Goal: Information Seeking & Learning: Learn about a topic

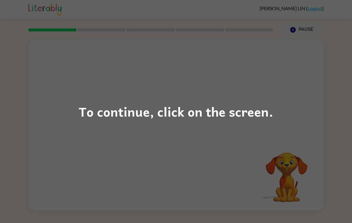
click at [306, 151] on div "To continue, click on the screen." at bounding box center [176, 111] width 352 height 223
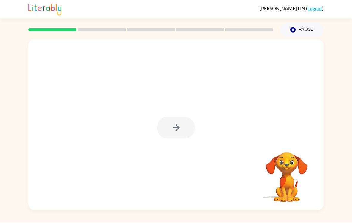
scroll to position [1, 0]
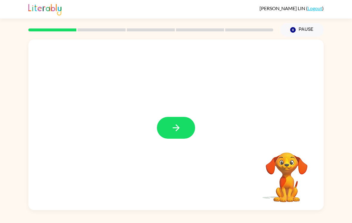
click at [169, 128] on button "button" at bounding box center [176, 128] width 38 height 22
click at [169, 128] on div at bounding box center [176, 89] width 296 height 100
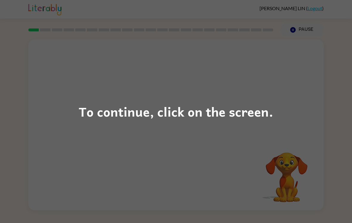
click at [300, 96] on div "To continue, click on the screen." at bounding box center [176, 111] width 352 height 223
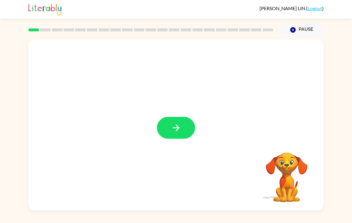
click at [179, 151] on div at bounding box center [176, 124] width 296 height 171
click at [185, 135] on button "button" at bounding box center [176, 128] width 38 height 22
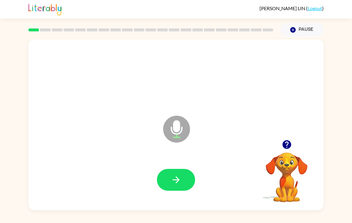
click at [190, 156] on icon "Microphone The Microphone is here when it is your turn to talk" at bounding box center [207, 136] width 90 height 45
click at [182, 173] on button "button" at bounding box center [176, 180] width 38 height 22
click at [182, 177] on button "button" at bounding box center [176, 180] width 38 height 22
click at [287, 148] on icon "button" at bounding box center [287, 144] width 10 height 10
click at [169, 183] on button "button" at bounding box center [176, 180] width 38 height 22
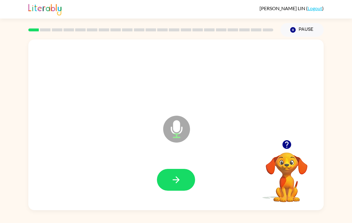
click at [180, 182] on icon "button" at bounding box center [176, 179] width 10 height 10
click at [177, 179] on icon "button" at bounding box center [176, 179] width 10 height 10
click at [168, 179] on button "button" at bounding box center [176, 180] width 38 height 22
click at [191, 178] on button "button" at bounding box center [176, 180] width 38 height 22
click at [181, 185] on icon "button" at bounding box center [176, 179] width 10 height 10
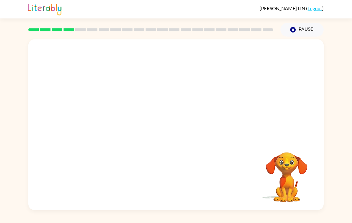
scroll to position [3, 0]
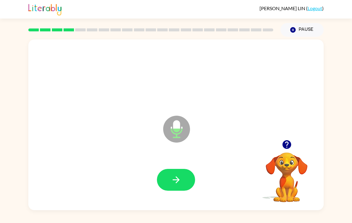
click at [189, 180] on button "button" at bounding box center [176, 180] width 38 height 22
click at [187, 184] on button "button" at bounding box center [176, 180] width 38 height 22
click at [285, 143] on icon "button" at bounding box center [287, 144] width 9 height 9
click at [180, 177] on icon "button" at bounding box center [176, 179] width 10 height 10
click at [176, 182] on icon "button" at bounding box center [176, 179] width 7 height 7
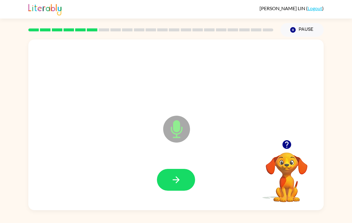
click at [172, 186] on button "button" at bounding box center [176, 180] width 38 height 22
click at [176, 186] on button "button" at bounding box center [176, 180] width 38 height 22
click at [182, 172] on button "button" at bounding box center [176, 180] width 38 height 22
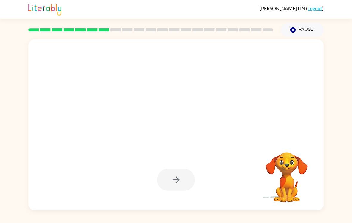
click at [347, 209] on div "Your browser must support playing .mp4 files to use Literably. Please try using…" at bounding box center [176, 123] width 352 height 173
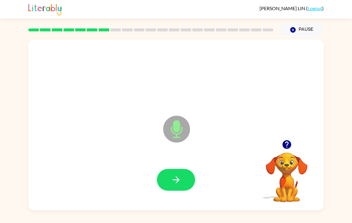
click at [174, 182] on icon "button" at bounding box center [176, 179] width 10 height 10
click at [179, 177] on icon "button" at bounding box center [176, 179] width 10 height 10
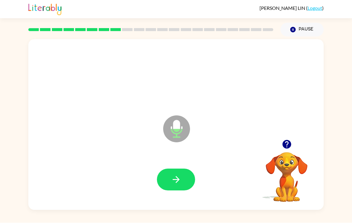
click at [188, 169] on button "button" at bounding box center [176, 180] width 38 height 22
click at [184, 171] on button "button" at bounding box center [176, 180] width 38 height 22
click at [191, 169] on button "button" at bounding box center [176, 180] width 38 height 22
click at [191, 169] on div at bounding box center [176, 180] width 38 height 22
click at [177, 176] on icon "button" at bounding box center [176, 179] width 10 height 10
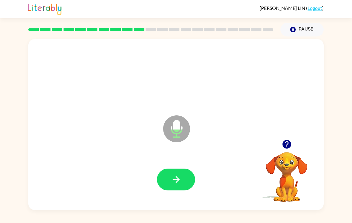
click at [166, 183] on button "button" at bounding box center [176, 180] width 38 height 22
click at [183, 172] on button "button" at bounding box center [176, 180] width 38 height 22
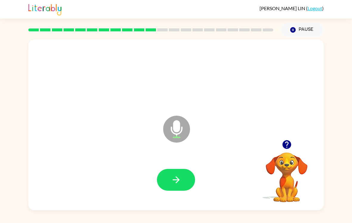
click at [186, 169] on button "button" at bounding box center [176, 180] width 38 height 22
click at [187, 174] on button "button" at bounding box center [176, 180] width 38 height 22
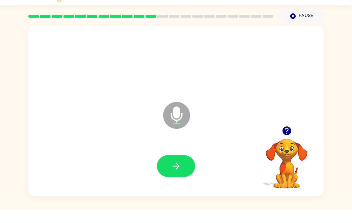
click at [170, 169] on button "button" at bounding box center [176, 180] width 38 height 22
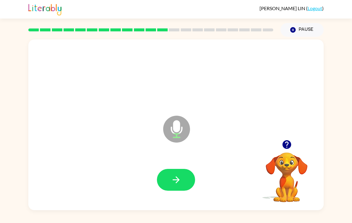
click at [180, 169] on button "button" at bounding box center [176, 180] width 38 height 22
click at [176, 174] on icon "button" at bounding box center [176, 179] width 10 height 10
click at [180, 181] on button "button" at bounding box center [176, 180] width 38 height 22
click at [174, 177] on icon "button" at bounding box center [176, 179] width 10 height 10
click at [182, 169] on button "button" at bounding box center [176, 180] width 38 height 22
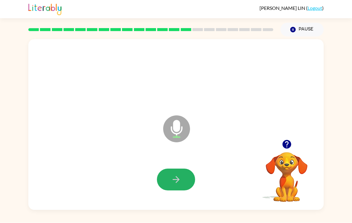
click at [179, 174] on icon "button" at bounding box center [176, 179] width 10 height 10
click at [192, 169] on div at bounding box center [176, 180] width 38 height 22
click at [178, 176] on icon "button" at bounding box center [176, 179] width 7 height 7
click at [288, 149] on video "Your browser must support playing .mp4 files to use Literably. Please try using…" at bounding box center [287, 173] width 60 height 60
click at [182, 175] on button "button" at bounding box center [176, 180] width 38 height 22
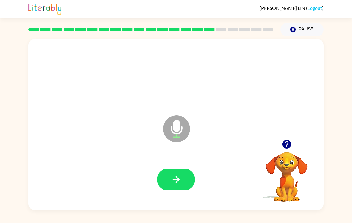
click at [185, 173] on button "button" at bounding box center [176, 180] width 38 height 22
click at [185, 176] on button "button" at bounding box center [176, 180] width 38 height 22
click at [173, 177] on icon "button" at bounding box center [176, 179] width 10 height 10
click at [190, 174] on button "button" at bounding box center [176, 180] width 38 height 22
click at [175, 175] on icon "button" at bounding box center [176, 179] width 10 height 10
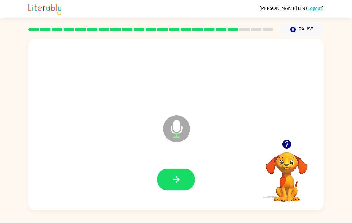
click at [185, 176] on button "button" at bounding box center [176, 180] width 38 height 22
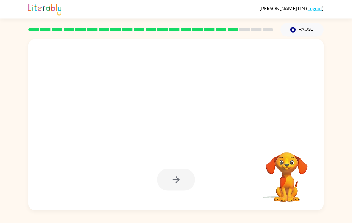
scroll to position [5, 0]
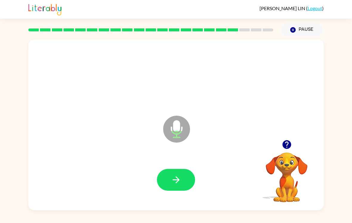
click at [178, 179] on icon "button" at bounding box center [176, 179] width 10 height 10
click at [175, 175] on icon "button" at bounding box center [176, 179] width 10 height 10
click at [180, 176] on icon "button" at bounding box center [176, 179] width 10 height 10
click at [173, 177] on icon "button" at bounding box center [176, 179] width 10 height 10
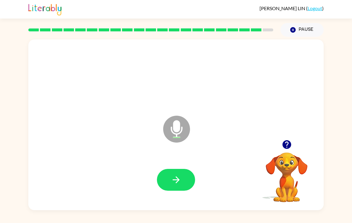
click at [183, 171] on button "button" at bounding box center [176, 180] width 38 height 22
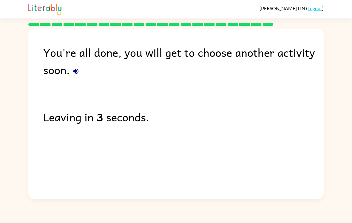
scroll to position [0, 0]
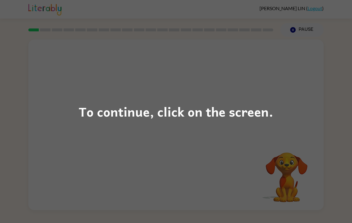
click at [283, 108] on div "To continue, click on the screen." at bounding box center [176, 111] width 352 height 223
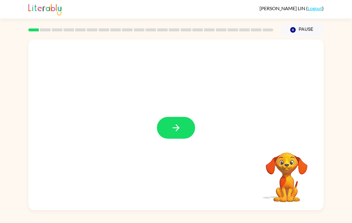
click at [195, 131] on button "button" at bounding box center [176, 128] width 38 height 22
click at [178, 130] on div at bounding box center [176, 124] width 296 height 171
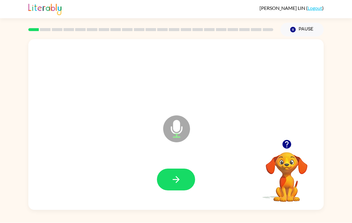
click at [183, 179] on button "button" at bounding box center [176, 180] width 38 height 22
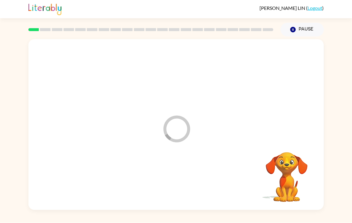
click at [183, 179] on div at bounding box center [176, 179] width 284 height 49
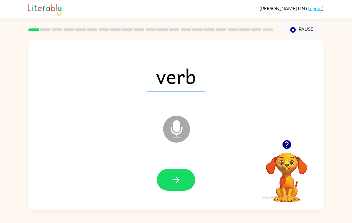
click at [180, 182] on icon "button" at bounding box center [176, 179] width 10 height 10
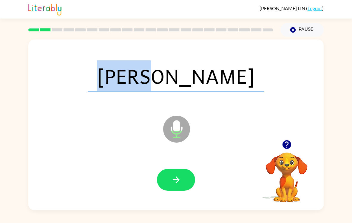
click at [178, 185] on icon "button" at bounding box center [176, 179] width 10 height 10
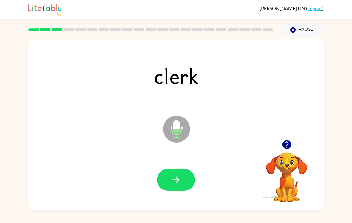
click at [193, 90] on span "clerk" at bounding box center [176, 75] width 62 height 31
click at [189, 83] on span "clerk" at bounding box center [176, 75] width 62 height 31
click at [178, 184] on icon "button" at bounding box center [176, 179] width 10 height 10
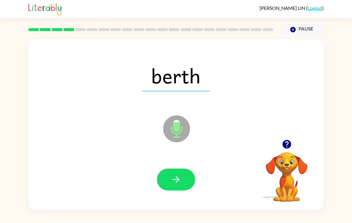
click at [179, 180] on icon "button" at bounding box center [176, 179] width 10 height 10
click at [223, 134] on icon "Microphone The Microphone is here when it is your turn to talk" at bounding box center [207, 136] width 90 height 45
click at [173, 180] on icon "button" at bounding box center [176, 179] width 10 height 10
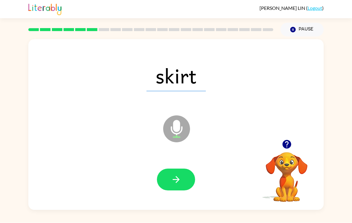
click at [182, 185] on button "button" at bounding box center [176, 180] width 38 height 22
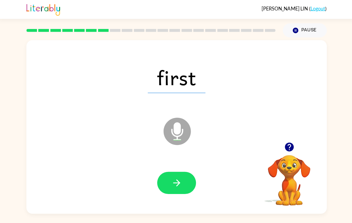
scroll to position [4, 0]
click at [164, 178] on button "button" at bounding box center [176, 180] width 38 height 22
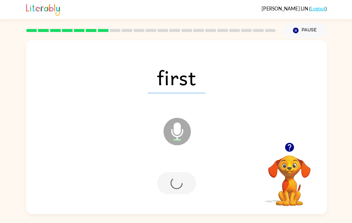
click at [164, 178] on div at bounding box center [176, 180] width 38 height 22
click at [165, 180] on div at bounding box center [176, 180] width 38 height 22
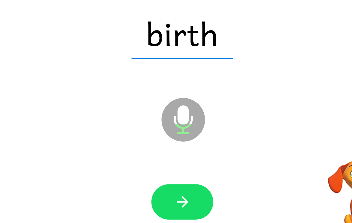
click at [157, 169] on button "button" at bounding box center [176, 180] width 38 height 22
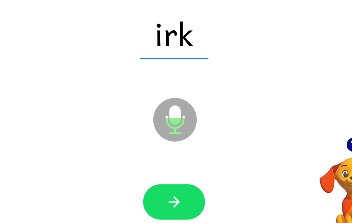
click at [171, 174] on icon "button" at bounding box center [176, 179] width 10 height 10
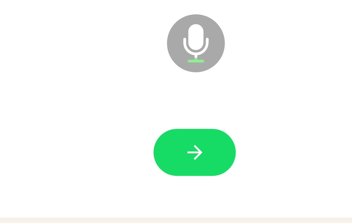
click at [157, 169] on button "button" at bounding box center [176, 180] width 38 height 22
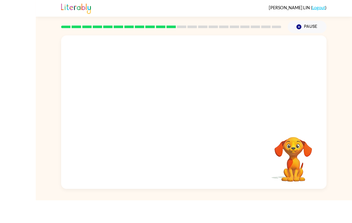
scroll to position [9, 0]
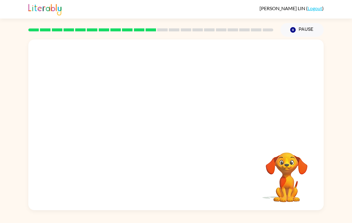
click at [261, 94] on div at bounding box center [176, 89] width 296 height 100
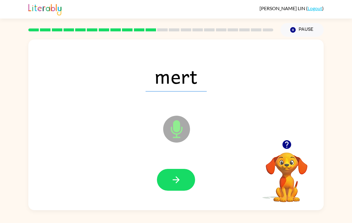
click at [173, 174] on icon "button" at bounding box center [176, 179] width 10 height 10
click at [185, 169] on button "button" at bounding box center [176, 180] width 38 height 22
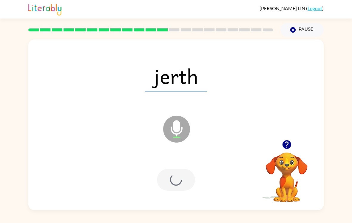
click at [185, 169] on div at bounding box center [176, 180] width 38 height 22
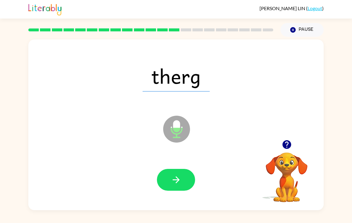
click at [174, 176] on icon "button" at bounding box center [176, 179] width 7 height 7
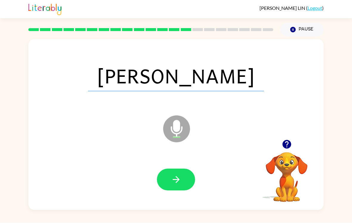
click at [194, 169] on div at bounding box center [176, 180] width 38 height 22
click at [182, 179] on button "button" at bounding box center [176, 180] width 38 height 22
click at [182, 179] on div at bounding box center [176, 180] width 38 height 22
click at [188, 171] on div at bounding box center [176, 180] width 38 height 22
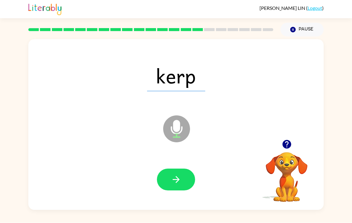
click at [182, 169] on button "button" at bounding box center [176, 180] width 38 height 22
click at [162, 169] on button "button" at bounding box center [176, 180] width 38 height 22
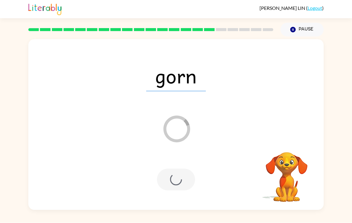
click at [171, 169] on div at bounding box center [176, 180] width 38 height 22
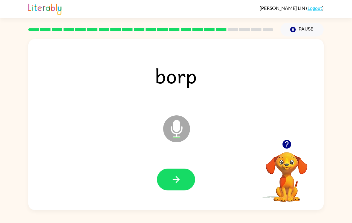
click at [174, 169] on button "button" at bounding box center [176, 180] width 38 height 22
click at [175, 179] on button "button" at bounding box center [176, 180] width 38 height 22
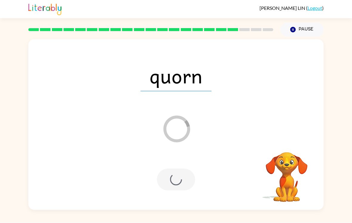
click at [182, 173] on div at bounding box center [176, 180] width 38 height 22
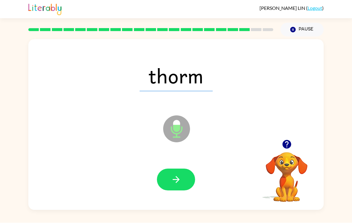
click at [185, 169] on button "button" at bounding box center [176, 180] width 38 height 22
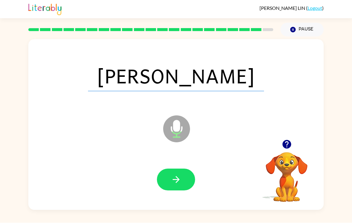
click at [181, 174] on icon "button" at bounding box center [176, 179] width 10 height 10
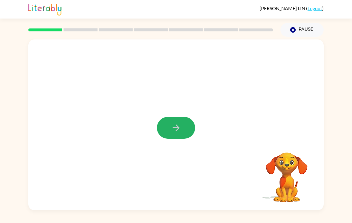
click at [173, 123] on button "button" at bounding box center [176, 128] width 38 height 22
click at [173, 123] on div at bounding box center [176, 128] width 38 height 22
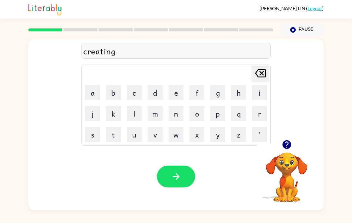
click at [188, 179] on button "button" at bounding box center [176, 176] width 38 height 22
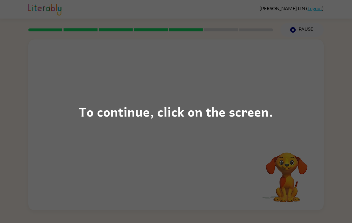
scroll to position [1, 0]
click at [280, 87] on div "To continue, click on the screen." at bounding box center [176, 111] width 352 height 223
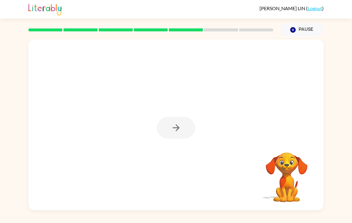
click at [170, 130] on button "button" at bounding box center [176, 128] width 38 height 22
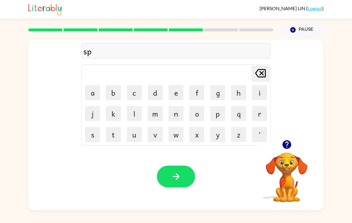
scroll to position [0, 0]
click at [344, 197] on div "spla Delete Delete last character input a b c d e f g h i j k l m n o p q r s t…" at bounding box center [176, 123] width 352 height 173
click at [344, 196] on div "splarr Delete Delete last character input a b c d e f g h i j k l m n o p q r s…" at bounding box center [176, 123] width 352 height 173
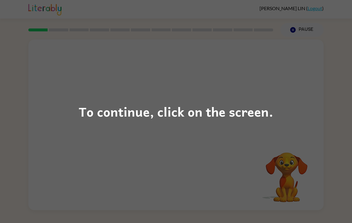
click at [33, 139] on div "To continue, click on the screen." at bounding box center [176, 111] width 352 height 223
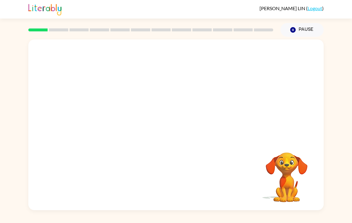
click at [29, 132] on div at bounding box center [176, 89] width 296 height 100
click at [308, 105] on div at bounding box center [176, 89] width 296 height 100
click at [300, 103] on div at bounding box center [176, 89] width 296 height 100
click at [22, 17] on div "[PERSON_NAME] ( Logout )" at bounding box center [176, 9] width 352 height 19
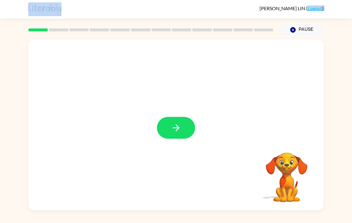
click at [28, 87] on div "Your browser must support playing .mp4 files to use Literably. Please try using…" at bounding box center [176, 123] width 352 height 173
click at [182, 134] on button "button" at bounding box center [176, 128] width 38 height 22
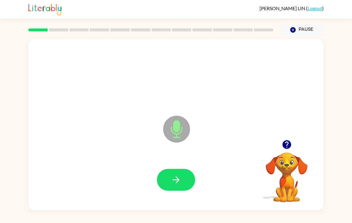
click at [176, 180] on icon "button" at bounding box center [176, 179] width 10 height 10
click at [187, 180] on button "button" at bounding box center [176, 180] width 38 height 22
click at [171, 196] on div at bounding box center [176, 179] width 284 height 49
click at [178, 182] on icon "button" at bounding box center [176, 179] width 7 height 7
click at [182, 180] on button "button" at bounding box center [176, 180] width 38 height 22
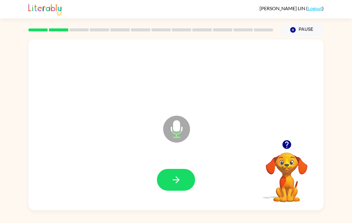
click at [183, 179] on button "button" at bounding box center [176, 180] width 38 height 22
click at [182, 181] on button "button" at bounding box center [176, 180] width 38 height 22
click at [173, 172] on button "button" at bounding box center [176, 180] width 38 height 22
click at [172, 172] on div at bounding box center [176, 180] width 38 height 22
click at [171, 185] on icon "button" at bounding box center [176, 179] width 10 height 10
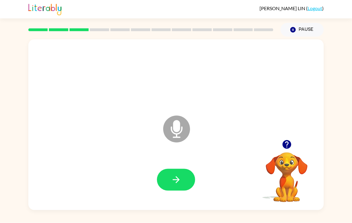
scroll to position [5, 0]
click at [172, 176] on icon "button" at bounding box center [176, 179] width 10 height 10
click at [171, 194] on div at bounding box center [176, 179] width 284 height 49
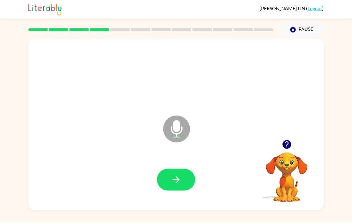
scroll to position [0, 0]
click at [185, 191] on button "button" at bounding box center [176, 180] width 38 height 22
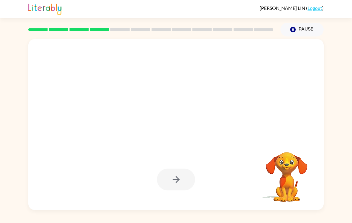
scroll to position [9, 0]
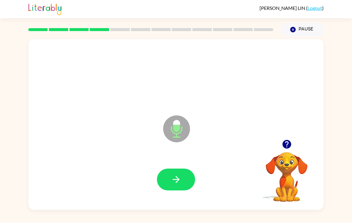
click at [187, 173] on button "button" at bounding box center [176, 180] width 38 height 22
click at [288, 140] on icon "button" at bounding box center [287, 144] width 9 height 9
click at [179, 174] on icon "button" at bounding box center [176, 179] width 10 height 10
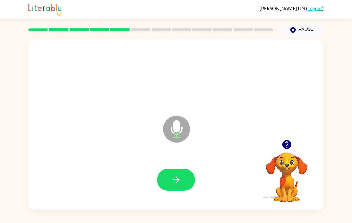
click at [184, 169] on button "button" at bounding box center [176, 180] width 38 height 22
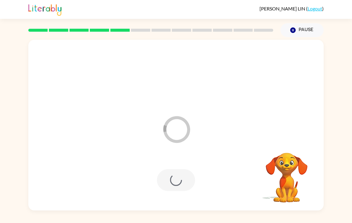
click at [351, 56] on div "Loader Your response is being sent to our graders Your browser must support pla…" at bounding box center [176, 123] width 352 height 173
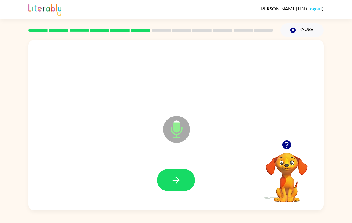
click at [174, 185] on icon "button" at bounding box center [176, 179] width 10 height 10
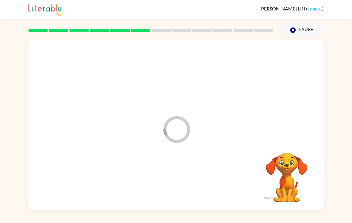
click at [174, 184] on div at bounding box center [176, 179] width 284 height 49
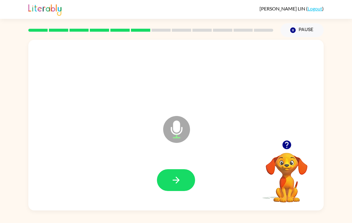
click at [189, 174] on button "button" at bounding box center [176, 180] width 38 height 22
click at [189, 174] on div at bounding box center [176, 180] width 38 height 22
click at [179, 174] on button "button" at bounding box center [176, 180] width 38 height 22
click at [177, 181] on icon "button" at bounding box center [176, 179] width 7 height 7
click at [177, 179] on icon "button" at bounding box center [176, 179] width 7 height 7
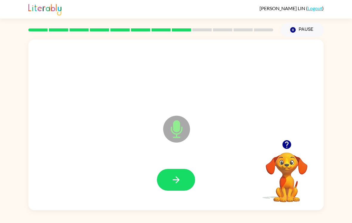
click at [165, 173] on button "button" at bounding box center [176, 180] width 38 height 22
click at [165, 172] on div at bounding box center [176, 179] width 284 height 49
click at [181, 185] on icon "button" at bounding box center [176, 179] width 10 height 10
click at [173, 191] on button "button" at bounding box center [176, 180] width 38 height 22
click at [168, 191] on button "button" at bounding box center [176, 180] width 38 height 22
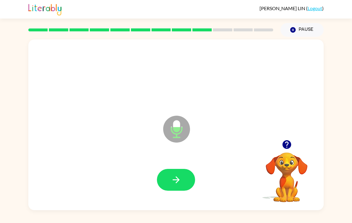
click at [169, 194] on div at bounding box center [176, 179] width 284 height 49
click at [165, 182] on button "button" at bounding box center [176, 180] width 38 height 22
click at [164, 187] on button "button" at bounding box center [176, 180] width 38 height 22
click at [183, 165] on div at bounding box center [176, 179] width 284 height 49
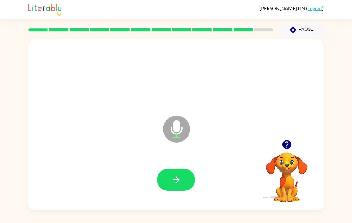
click at [181, 185] on icon "button" at bounding box center [176, 179] width 10 height 10
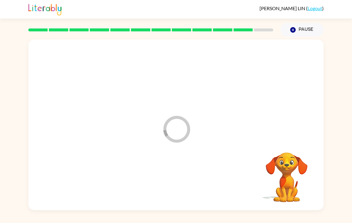
click at [181, 184] on div at bounding box center [176, 179] width 284 height 49
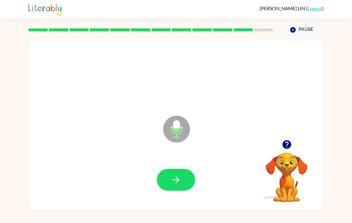
click at [167, 176] on button "button" at bounding box center [176, 180] width 38 height 22
click at [167, 176] on div at bounding box center [176, 180] width 38 height 22
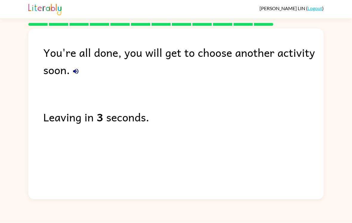
scroll to position [7, 0]
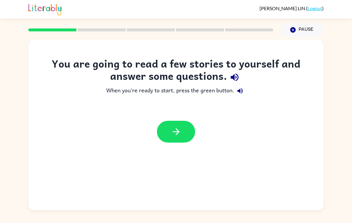
click at [190, 133] on button "button" at bounding box center [176, 132] width 38 height 22
click at [190, 133] on div at bounding box center [176, 132] width 38 height 22
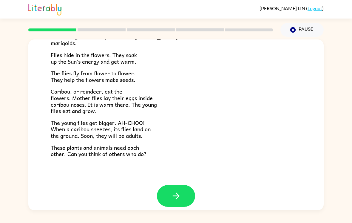
scroll to position [116, 0]
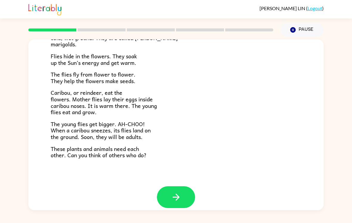
click at [179, 192] on icon "button" at bounding box center [176, 197] width 10 height 10
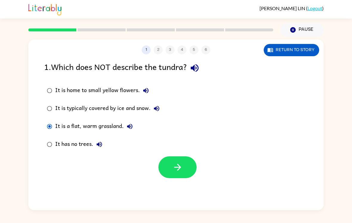
click at [179, 168] on button "button" at bounding box center [178, 167] width 38 height 22
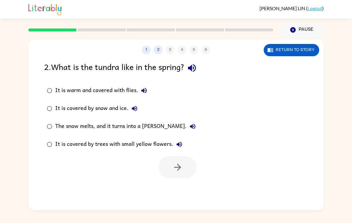
click at [194, 64] on icon "button" at bounding box center [192, 68] width 8 height 8
click at [193, 64] on icon "button" at bounding box center [192, 68] width 8 height 8
click at [196, 64] on icon "button" at bounding box center [192, 68] width 8 height 8
click at [174, 169] on icon "button" at bounding box center [178, 167] width 10 height 10
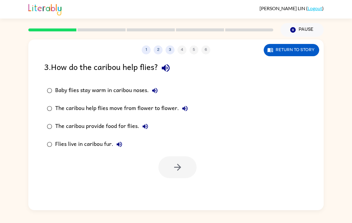
click at [174, 169] on div at bounding box center [178, 167] width 38 height 22
click at [161, 74] on div "3 . How do the caribou help flies?" at bounding box center [176, 67] width 264 height 15
click at [161, 73] on div "3 . How do the caribou help flies?" at bounding box center [176, 67] width 264 height 15
click at [169, 63] on icon "button" at bounding box center [166, 68] width 10 height 10
click at [174, 172] on icon "button" at bounding box center [178, 167] width 10 height 10
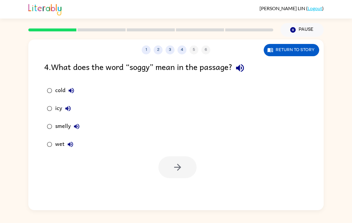
click at [42, 126] on label "smelly" at bounding box center [63, 126] width 45 height 18
click at [58, 140] on div "wet" at bounding box center [65, 144] width 21 height 12
click at [178, 170] on icon "button" at bounding box center [177, 167] width 7 height 7
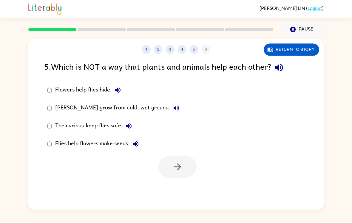
scroll to position [9, 0]
click at [283, 60] on button "button" at bounding box center [279, 67] width 15 height 15
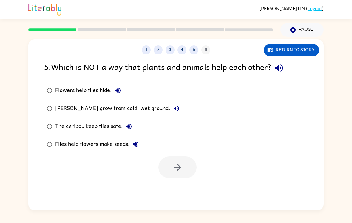
click at [130, 145] on button "Flies help flowers make seeds." at bounding box center [136, 144] width 12 height 12
click at [183, 162] on button "button" at bounding box center [178, 167] width 38 height 22
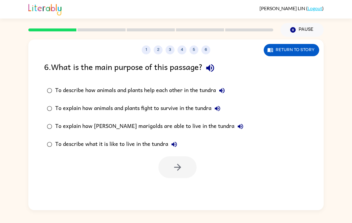
click at [212, 75] on button "button" at bounding box center [210, 67] width 15 height 15
click at [213, 68] on icon "button" at bounding box center [210, 68] width 10 height 10
click at [43, 70] on div "6 . What is the main purpose of this passage? To describe how animals and plant…" at bounding box center [176, 119] width 296 height 118
click at [173, 174] on button "button" at bounding box center [178, 167] width 38 height 22
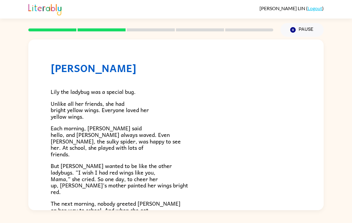
click at [167, 162] on p "But [PERSON_NAME] wanted to be like the other ladybugs. “I wish I had red wings…" at bounding box center [176, 178] width 251 height 32
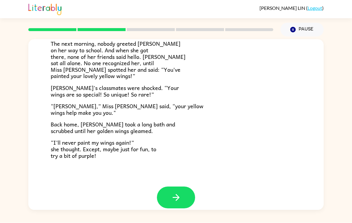
scroll to position [159, 0]
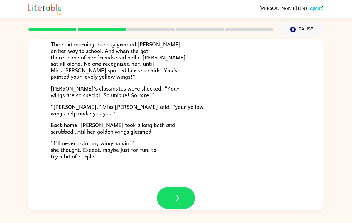
click at [175, 193] on icon "button" at bounding box center [176, 198] width 10 height 10
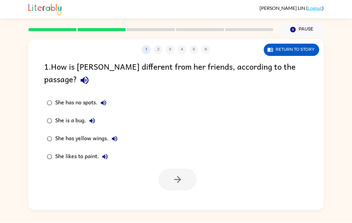
scroll to position [0, 0]
click at [43, 130] on label "She has yellow wings." at bounding box center [82, 139] width 83 height 18
click at [190, 169] on button "button" at bounding box center [178, 180] width 38 height 22
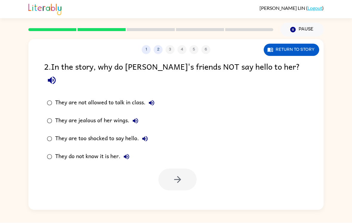
click at [190, 169] on div at bounding box center [178, 180] width 38 height 22
click at [268, 60] on div "2 . In the story, why do [PERSON_NAME]'s friends NOT say hello to her?" at bounding box center [176, 74] width 264 height 28
click at [56, 77] on icon "button" at bounding box center [52, 81] width 8 height 8
click at [186, 169] on button "button" at bounding box center [178, 180] width 38 height 22
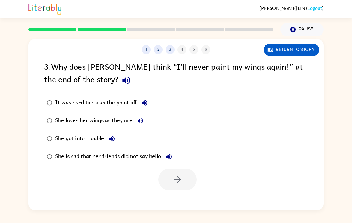
click at [89, 67] on div "3 . Why does [PERSON_NAME] think “I’ll never paint my wings again!” at the end …" at bounding box center [176, 74] width 264 height 28
click at [122, 77] on icon "button" at bounding box center [126, 81] width 8 height 8
click at [176, 181] on button "button" at bounding box center [178, 180] width 38 height 22
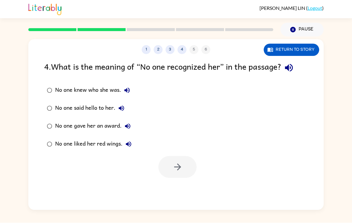
click at [351, 2] on div "[PERSON_NAME] ( Logout )" at bounding box center [176, 9] width 352 height 19
click at [304, 60] on div "4 . What is the meaning of “No one recognized her” in the passage?" at bounding box center [176, 67] width 264 height 15
click at [291, 64] on icon "button" at bounding box center [289, 68] width 8 height 8
click at [188, 158] on button "button" at bounding box center [178, 167] width 38 height 22
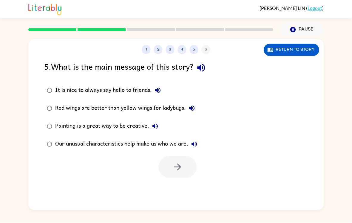
click at [206, 65] on button "button" at bounding box center [201, 67] width 15 height 15
click at [203, 64] on icon "button" at bounding box center [201, 68] width 8 height 8
click at [206, 63] on icon "button" at bounding box center [201, 68] width 10 height 10
click at [197, 141] on icon "button" at bounding box center [194, 144] width 7 height 7
click at [184, 161] on button "button" at bounding box center [178, 167] width 38 height 22
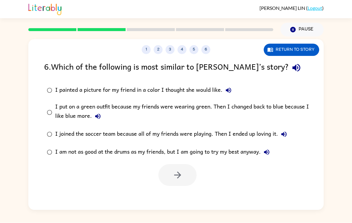
click at [242, 62] on div "6 . Which of the following is most similar to [PERSON_NAME]’s story?" at bounding box center [176, 67] width 264 height 15
click at [293, 64] on icon "button" at bounding box center [297, 68] width 8 height 8
click at [60, 85] on div "I painted a picture for my friend in a color I thought she would like." at bounding box center [144, 91] width 179 height 12
click at [232, 87] on icon "button" at bounding box center [228, 90] width 7 height 7
click at [230, 88] on icon "button" at bounding box center [228, 90] width 5 height 5
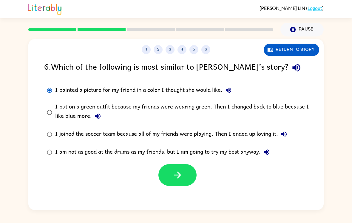
click at [229, 87] on icon "button" at bounding box center [228, 90] width 7 height 7
click at [98, 114] on icon "button" at bounding box center [97, 116] width 5 height 5
click at [198, 191] on div "1 2 3 4 5 6 Return to story 6 . Which of the following is most similar to [PERS…" at bounding box center [176, 124] width 296 height 171
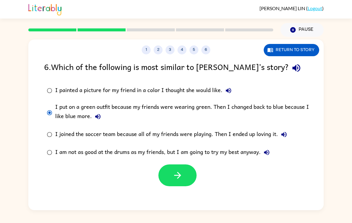
click at [178, 182] on button "button" at bounding box center [178, 175] width 38 height 22
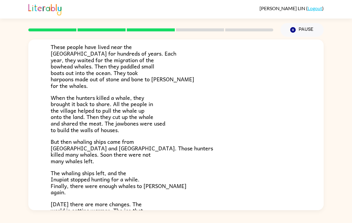
scroll to position [76, 0]
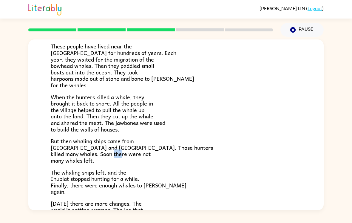
click at [199, 159] on p "But then whaling ships came from [GEOGRAPHIC_DATA] and [GEOGRAPHIC_DATA]. Those…" at bounding box center [176, 151] width 251 height 26
click at [195, 171] on p "The whaling ships left, and the Inupiat stopped hunting for a while. Finally, t…" at bounding box center [176, 182] width 251 height 26
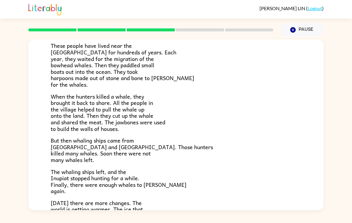
click at [224, 90] on div "A group of [DEMOGRAPHIC_DATA] lives along the coast of [US_STATE]. They are cal…" at bounding box center [176, 136] width 251 height 279
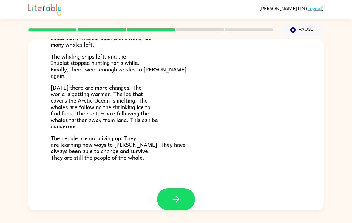
scroll to position [192, 0]
click at [178, 188] on button "button" at bounding box center [176, 199] width 38 height 22
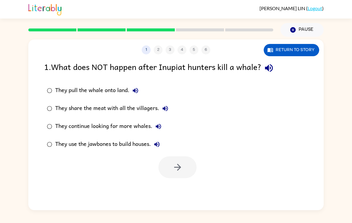
click at [271, 69] on icon "button" at bounding box center [269, 68] width 10 height 10
click at [56, 123] on div "They continue looking for more whales." at bounding box center [109, 126] width 109 height 12
click at [189, 161] on button "button" at bounding box center [178, 167] width 38 height 22
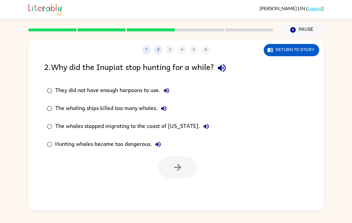
click at [230, 70] on button "button" at bounding box center [221, 67] width 15 height 15
click at [226, 68] on icon "button" at bounding box center [222, 68] width 8 height 8
click at [225, 68] on icon "button" at bounding box center [222, 68] width 10 height 10
click at [185, 162] on button "button" at bounding box center [178, 167] width 38 height 22
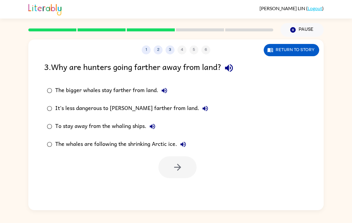
click at [228, 71] on icon "button" at bounding box center [229, 68] width 10 height 10
click at [188, 164] on button "button" at bounding box center [178, 167] width 38 height 22
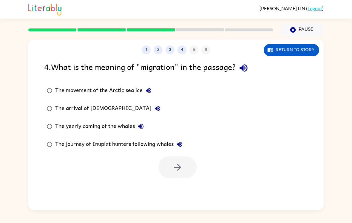
click at [251, 70] on button "button" at bounding box center [243, 67] width 15 height 15
click at [186, 164] on button "button" at bounding box center [178, 167] width 38 height 22
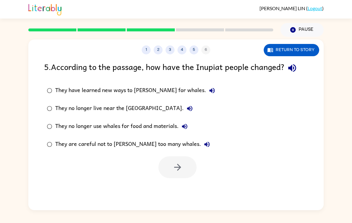
click at [295, 71] on icon "button" at bounding box center [292, 68] width 10 height 10
click at [182, 175] on button "button" at bounding box center [178, 167] width 38 height 22
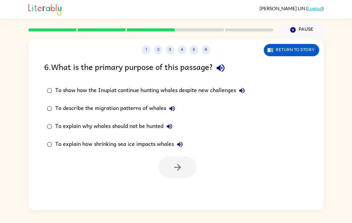
click at [225, 67] on icon "button" at bounding box center [221, 68] width 8 height 8
click at [248, 88] on button "To show how the Inupiat continue hunting whales despite new challenges" at bounding box center [242, 91] width 12 height 12
click at [172, 107] on icon "button" at bounding box center [172, 108] width 5 height 5
click at [168, 110] on button "To describe the migration patterns of whales" at bounding box center [172, 108] width 12 height 12
click at [178, 106] on button "To describe the migration patterns of whales" at bounding box center [172, 108] width 12 height 12
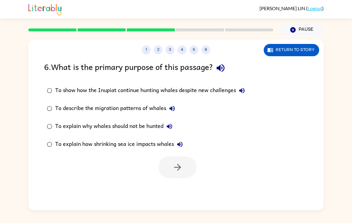
click at [172, 130] on icon "button" at bounding box center [169, 126] width 7 height 7
click at [173, 174] on button "button" at bounding box center [178, 167] width 38 height 22
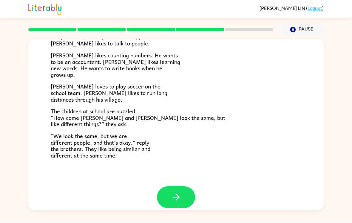
click at [188, 112] on p "The children at school are puzzled. “How come [PERSON_NAME] and [PERSON_NAME] l…" at bounding box center [176, 117] width 251 height 19
click at [174, 192] on icon "button" at bounding box center [176, 197] width 10 height 10
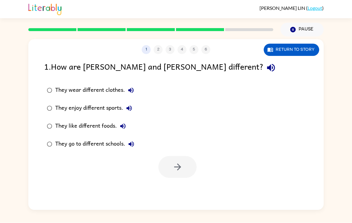
click at [267, 66] on icon "button" at bounding box center [271, 68] width 8 height 8
click at [180, 164] on icon "button" at bounding box center [178, 167] width 10 height 10
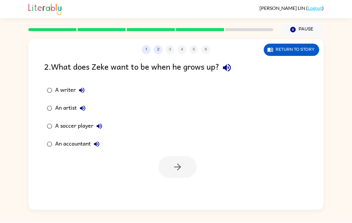
click at [228, 70] on icon "button" at bounding box center [227, 68] width 8 height 8
click at [307, 46] on button "Return to story" at bounding box center [292, 50] width 56 height 12
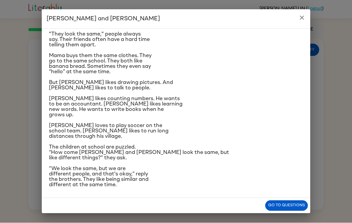
scroll to position [34, 0]
click at [299, 15] on icon "close" at bounding box center [302, 17] width 7 height 7
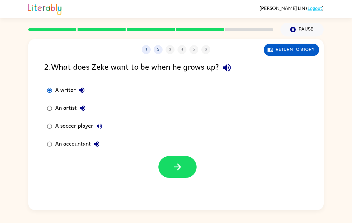
click at [187, 168] on button "button" at bounding box center [178, 167] width 38 height 22
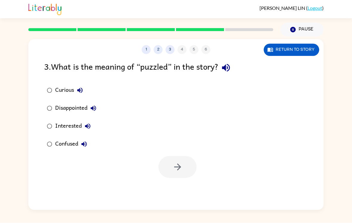
click at [226, 70] on icon "button" at bounding box center [226, 68] width 10 height 10
click at [189, 173] on button "button" at bounding box center [178, 167] width 38 height 22
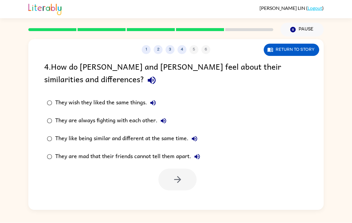
click at [147, 81] on icon "button" at bounding box center [152, 80] width 10 height 10
click at [162, 125] on icon "button" at bounding box center [163, 120] width 7 height 7
click at [153, 97] on button "They wish they liked the same things." at bounding box center [153, 103] width 12 height 12
click at [53, 98] on label "They wish they liked the same things." at bounding box center [123, 103] width 165 height 18
click at [194, 136] on icon "button" at bounding box center [194, 138] width 7 height 7
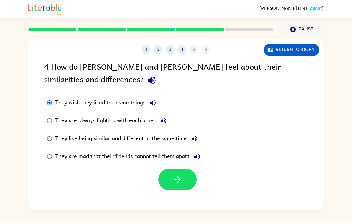
click at [145, 99] on div "They wish they liked the same things." at bounding box center [107, 103] width 104 height 12
click at [154, 104] on icon "button" at bounding box center [153, 102] width 7 height 7
click at [179, 182] on icon "button" at bounding box center [178, 179] width 10 height 10
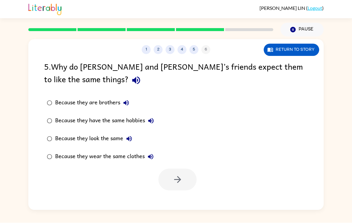
click at [131, 78] on icon "button" at bounding box center [136, 80] width 10 height 10
click at [176, 174] on button "button" at bounding box center [178, 180] width 38 height 22
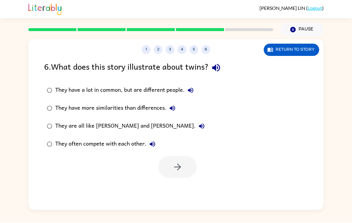
click at [214, 65] on icon "button" at bounding box center [216, 68] width 10 height 10
click at [327, 196] on div "1 2 3 4 5 6 Return to story 6 . What does this story illustrate about twins? Th…" at bounding box center [176, 123] width 352 height 173
click at [53, 113] on label "They have more similarities than differences." at bounding box center [126, 108] width 170 height 18
click at [182, 163] on icon "button" at bounding box center [178, 167] width 10 height 10
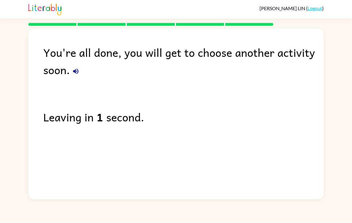
scroll to position [0, 0]
